Goal: Task Accomplishment & Management: Use online tool/utility

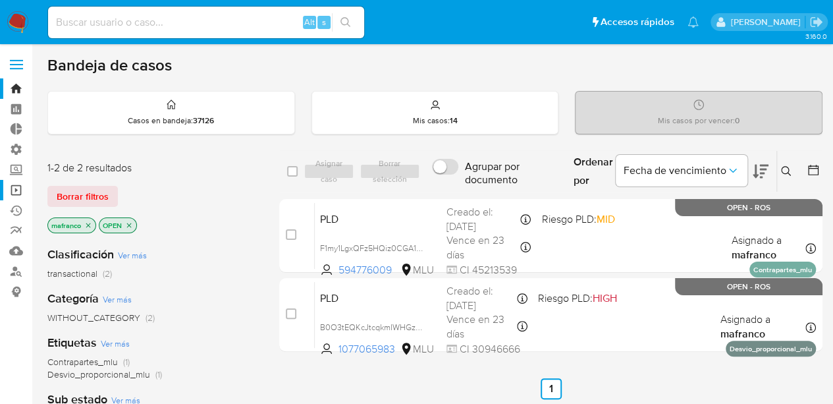
click at [14, 191] on link "Operaciones masivas" at bounding box center [78, 190] width 157 height 20
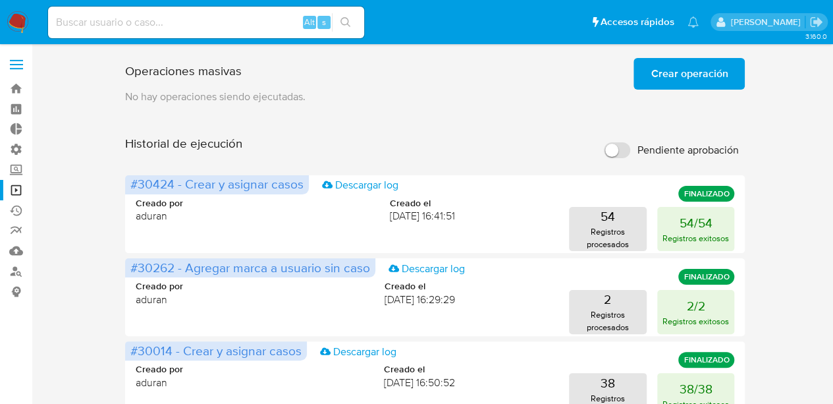
click at [705, 80] on span "Crear operación" at bounding box center [688, 73] width 77 height 29
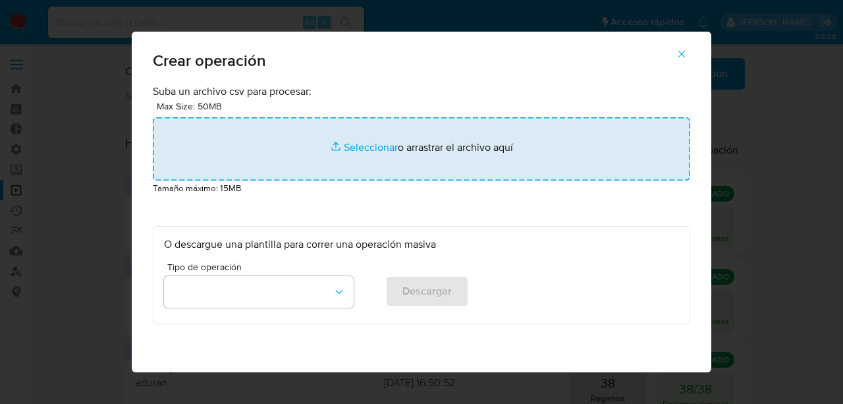
click at [371, 145] on input "file" at bounding box center [421, 148] width 537 height 63
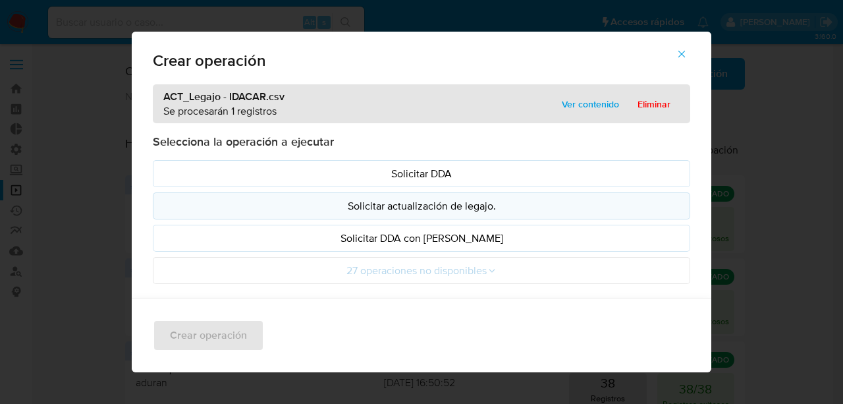
click at [420, 205] on p "Solicitar actualización de legajo." at bounding box center [421, 205] width 515 height 15
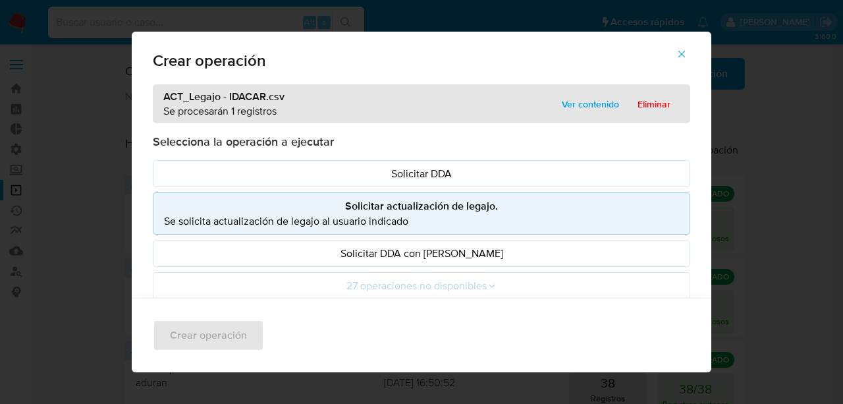
click at [685, 55] on icon "button" at bounding box center [681, 54] width 7 height 7
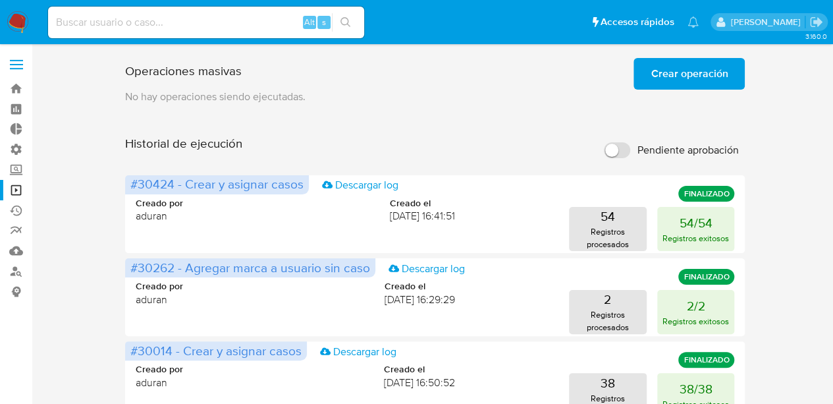
click at [282, 98] on p "No hay operaciones siendo ejecutadas." at bounding box center [435, 97] width 620 height 14
click at [312, 102] on p "No hay operaciones siendo ejecutadas." at bounding box center [435, 97] width 620 height 14
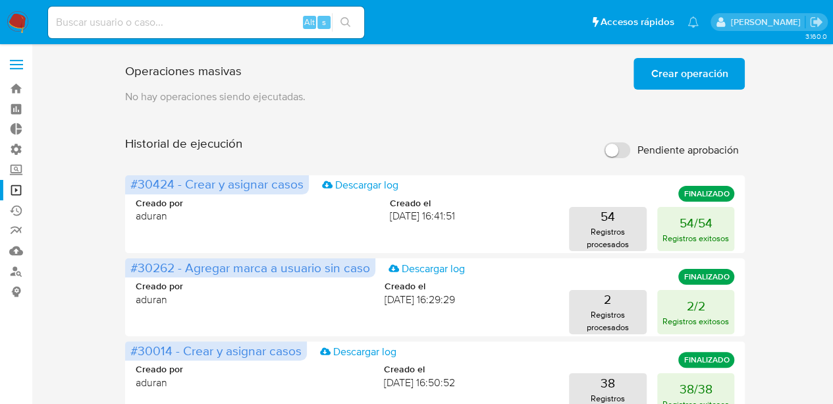
click at [312, 102] on p "No hay operaciones siendo ejecutadas." at bounding box center [435, 97] width 620 height 14
